Goal: Task Accomplishment & Management: Manage account settings

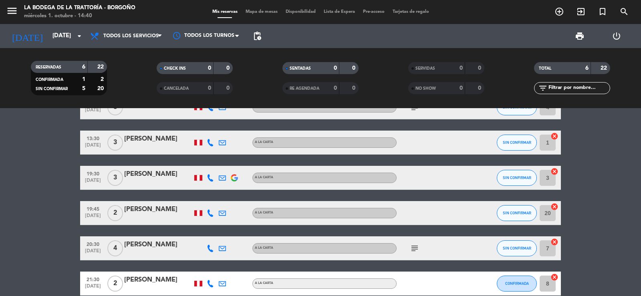
scroll to position [69, 0]
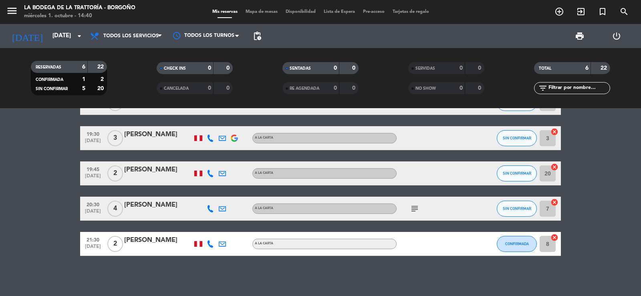
click at [212, 174] on icon at bounding box center [210, 173] width 7 height 7
click at [216, 162] on span "content_paste" at bounding box center [219, 160] width 6 height 6
click at [222, 170] on icon at bounding box center [222, 173] width 7 height 7
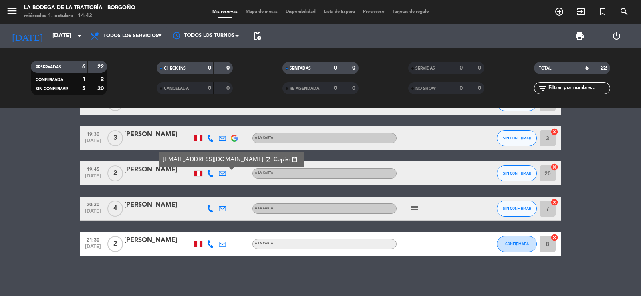
click at [274, 156] on span "Copiar" at bounding box center [282, 159] width 17 height 8
click at [50, 34] on input "[DATE]" at bounding box center [86, 35] width 77 height 15
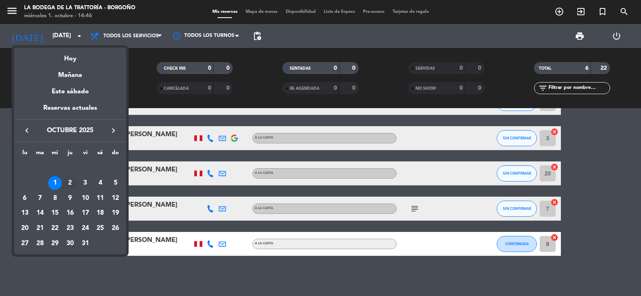
click at [70, 180] on div "2" at bounding box center [70, 183] width 14 height 14
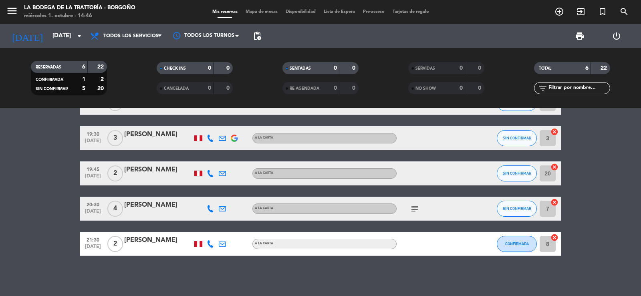
type input "[DEMOGRAPHIC_DATA][DATE]"
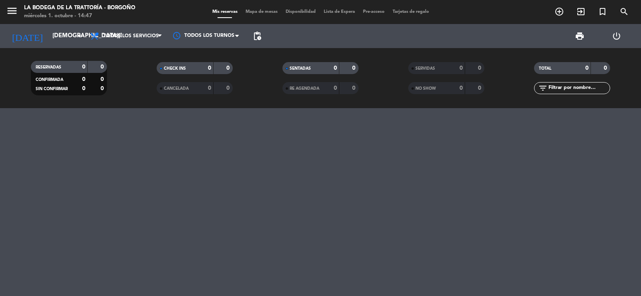
scroll to position [0, 0]
click at [6, 9] on icon "menu" at bounding box center [12, 11] width 12 height 12
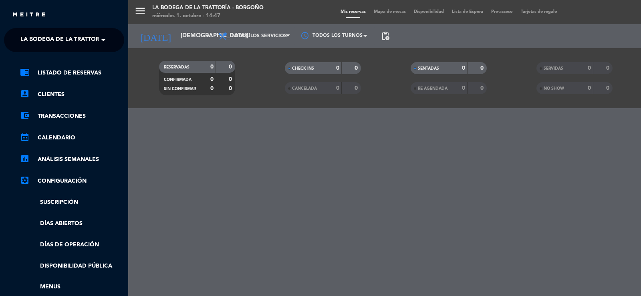
click at [33, 36] on span "La Bodega de la Trattoría - Borgoño" at bounding box center [80, 40] width 120 height 17
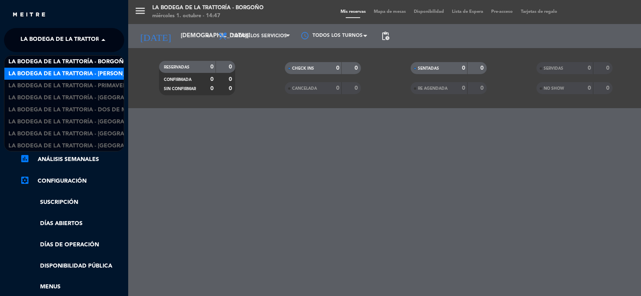
click at [102, 70] on span "La Bodega de la Trattoria - [PERSON_NAME]" at bounding box center [76, 73] width 136 height 9
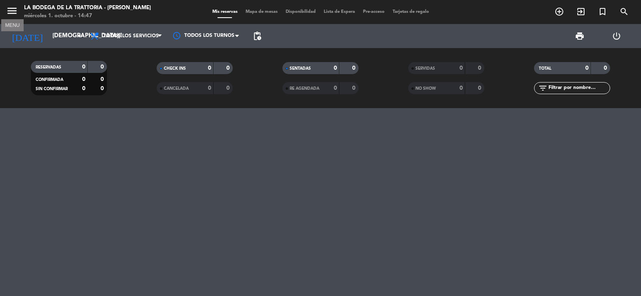
click at [12, 9] on icon "menu" at bounding box center [12, 11] width 12 height 12
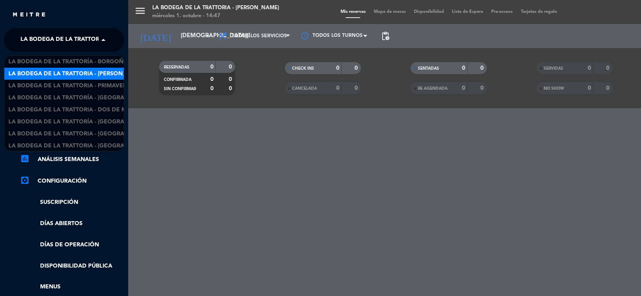
click at [40, 38] on span "La Bodega de la Trattoria - [PERSON_NAME]" at bounding box center [88, 40] width 136 height 17
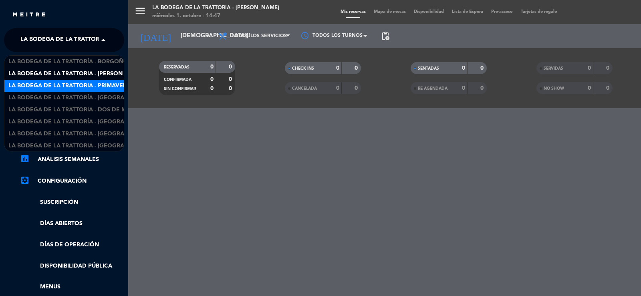
click at [90, 83] on span "La Bodega de la Trattoria - Primavera" at bounding box center [69, 85] width 122 height 9
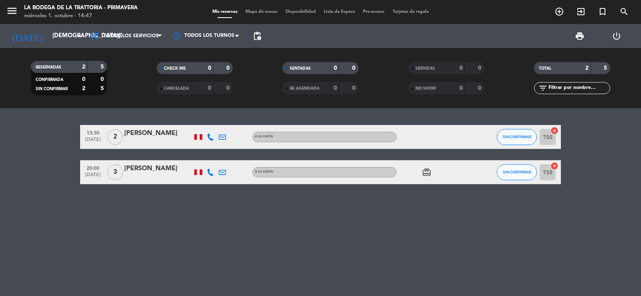
click at [207, 137] on icon at bounding box center [210, 136] width 7 height 7
click at [216, 122] on span "content_paste" at bounding box center [219, 124] width 6 height 6
click at [216, 121] on span "content_paste" at bounding box center [219, 124] width 6 height 6
click at [221, 137] on icon at bounding box center [222, 136] width 7 height 7
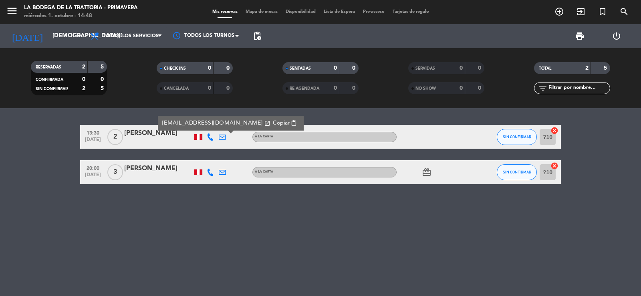
click at [273, 121] on span "Copiar" at bounding box center [281, 123] width 17 height 8
